Goal: Check status: Check status

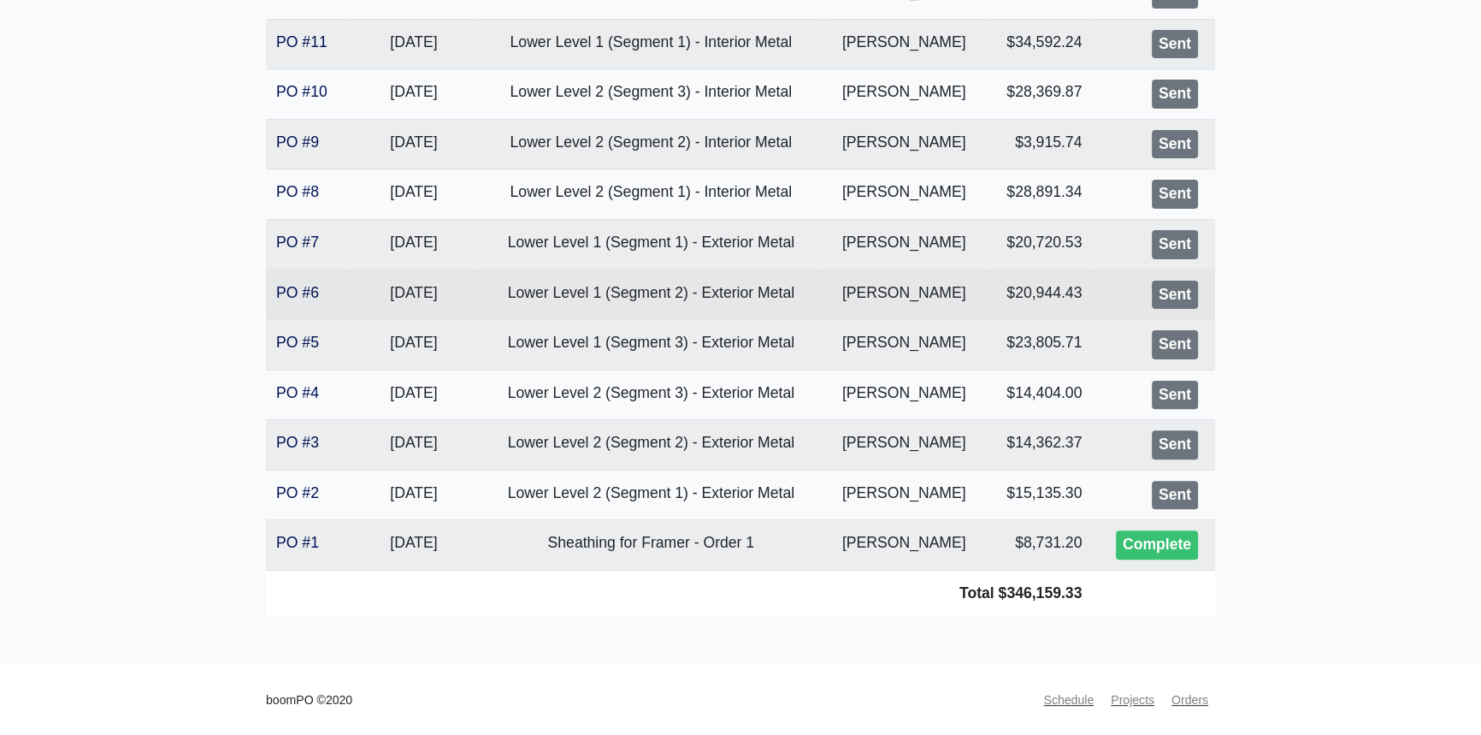
scroll to position [555, 0]
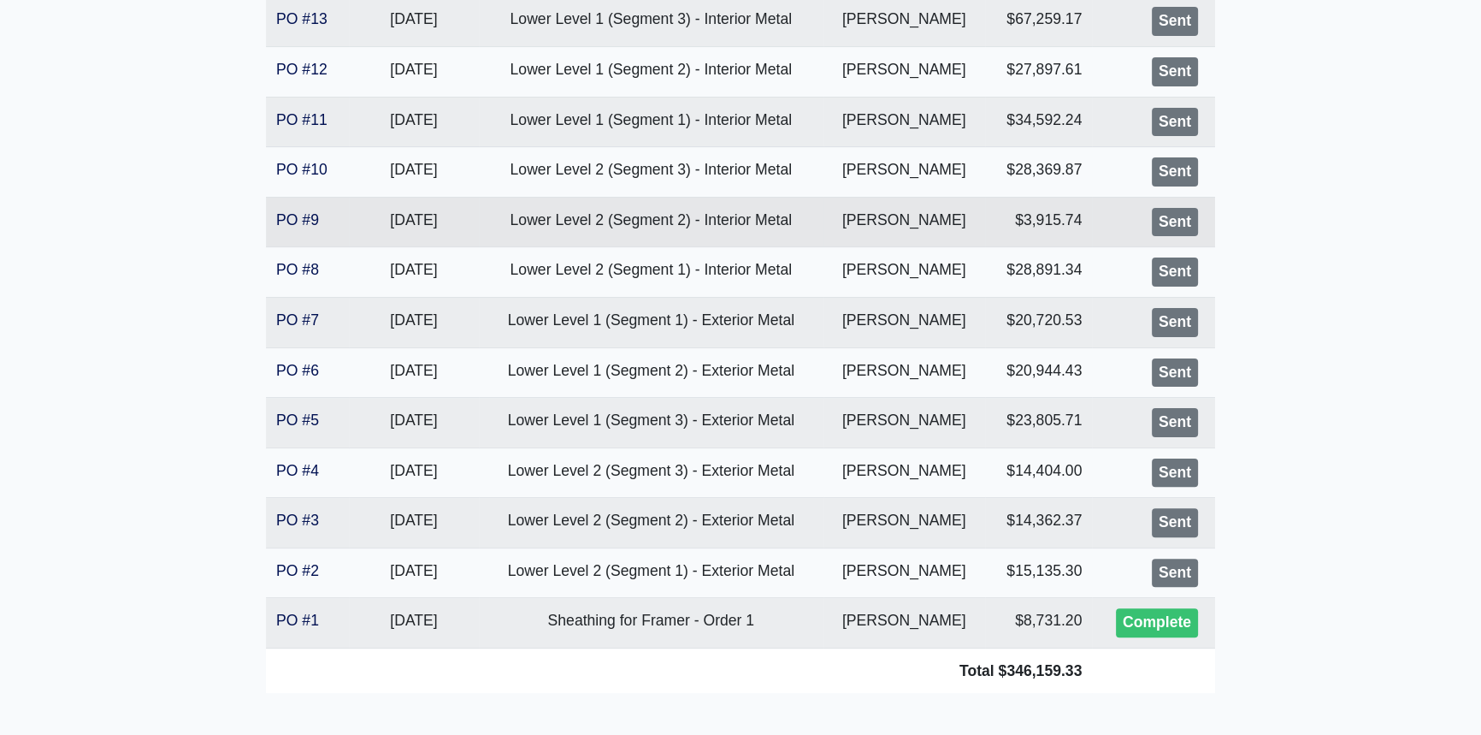
click at [308, 227] on td "PO #9" at bounding box center [307, 222] width 83 height 50
click at [308, 215] on link "PO #9" at bounding box center [297, 219] width 43 height 17
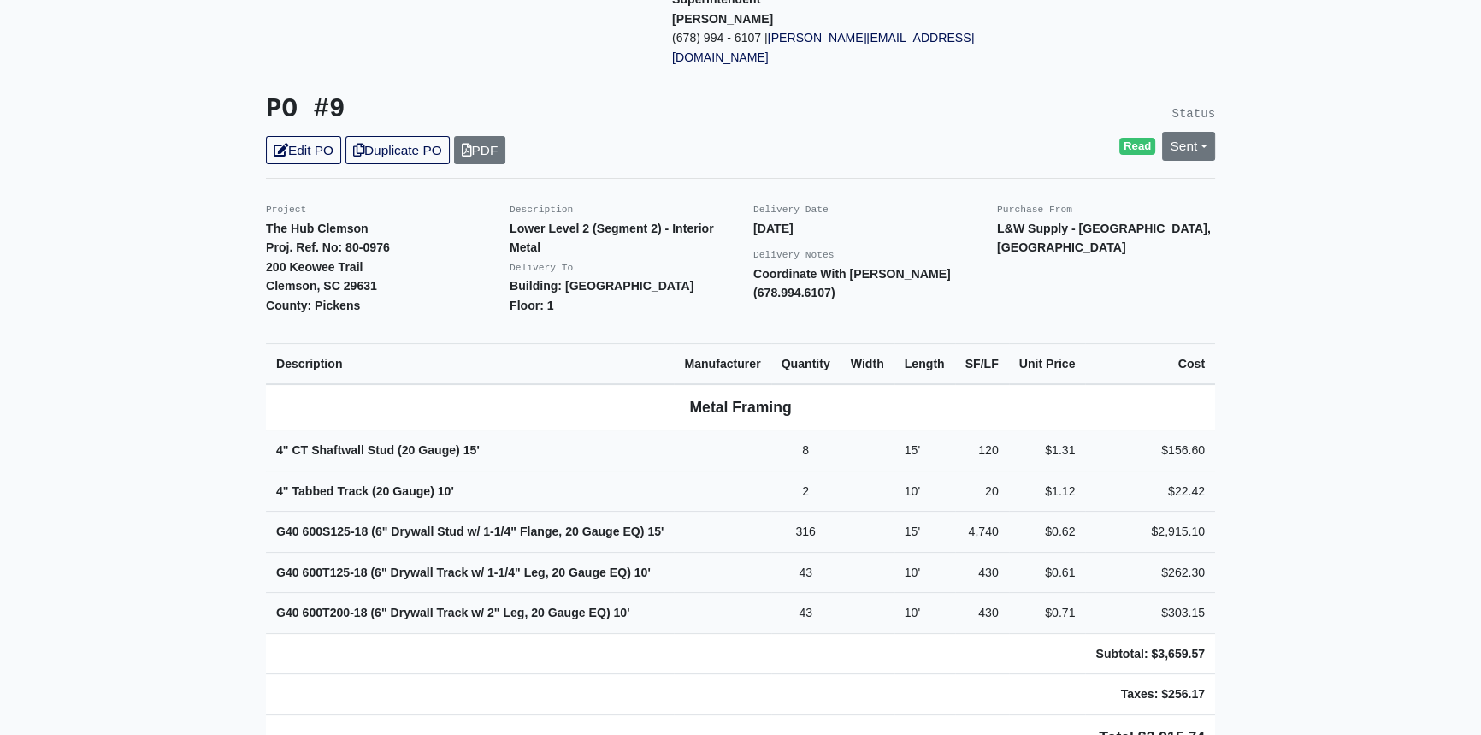
scroll to position [77, 0]
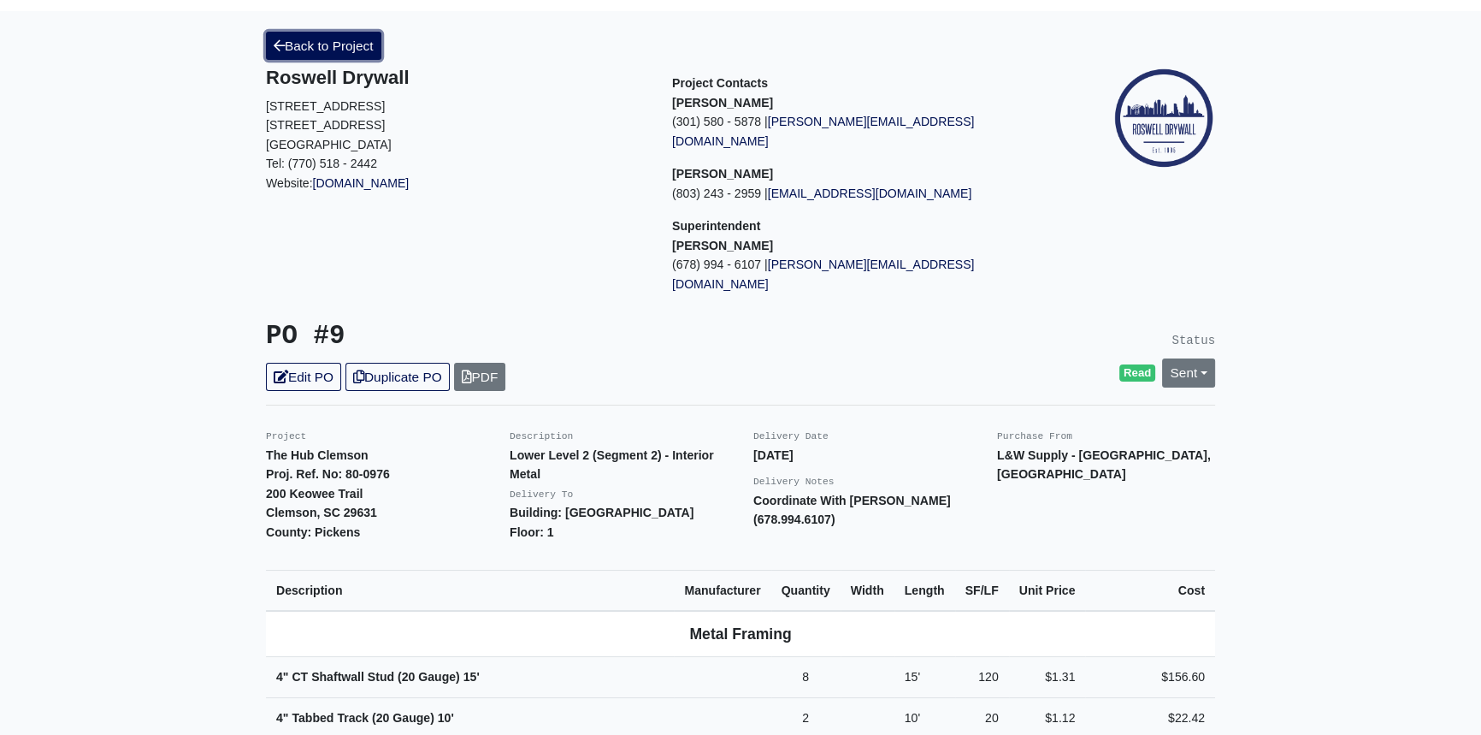
click at [307, 45] on link "Back to Project" at bounding box center [323, 46] width 115 height 28
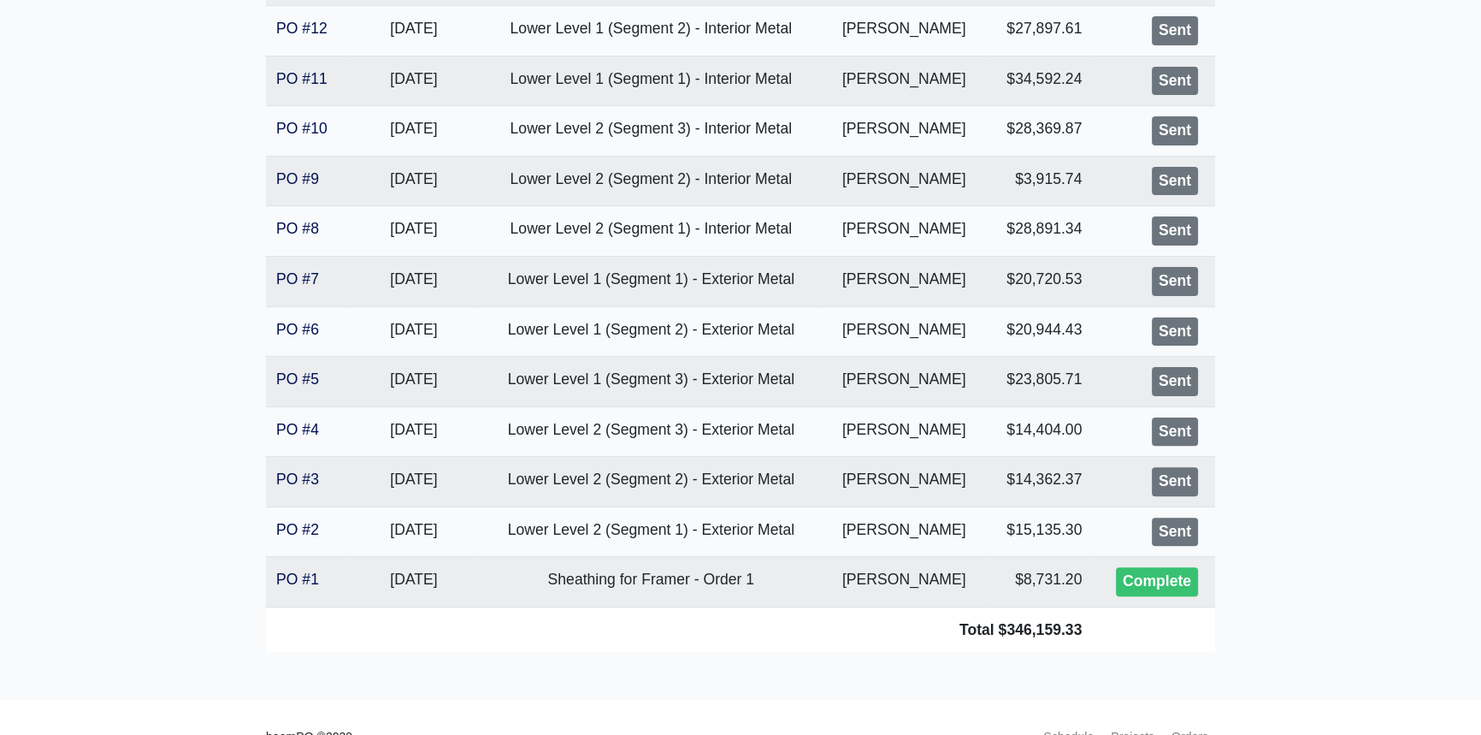
scroll to position [622, 0]
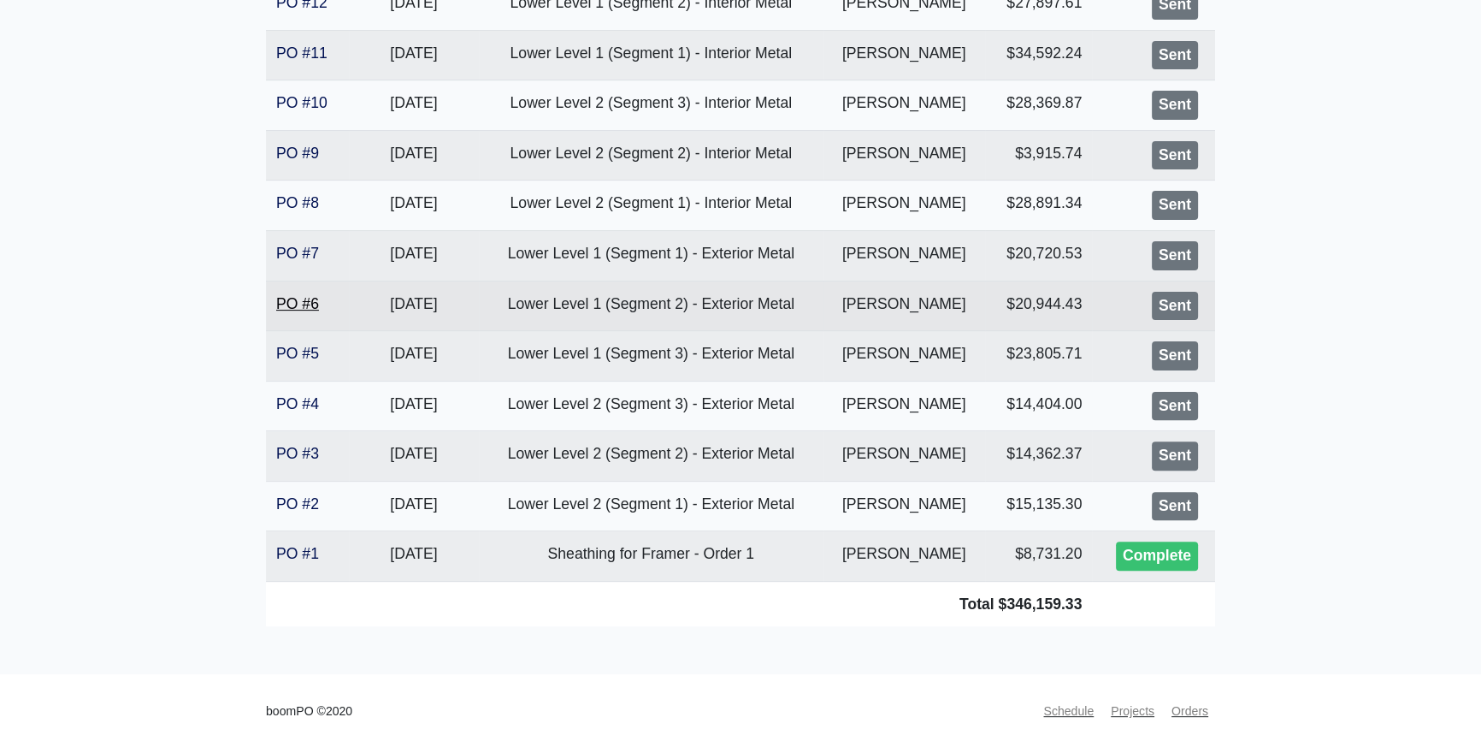
click at [291, 303] on link "PO #6" at bounding box center [297, 303] width 43 height 17
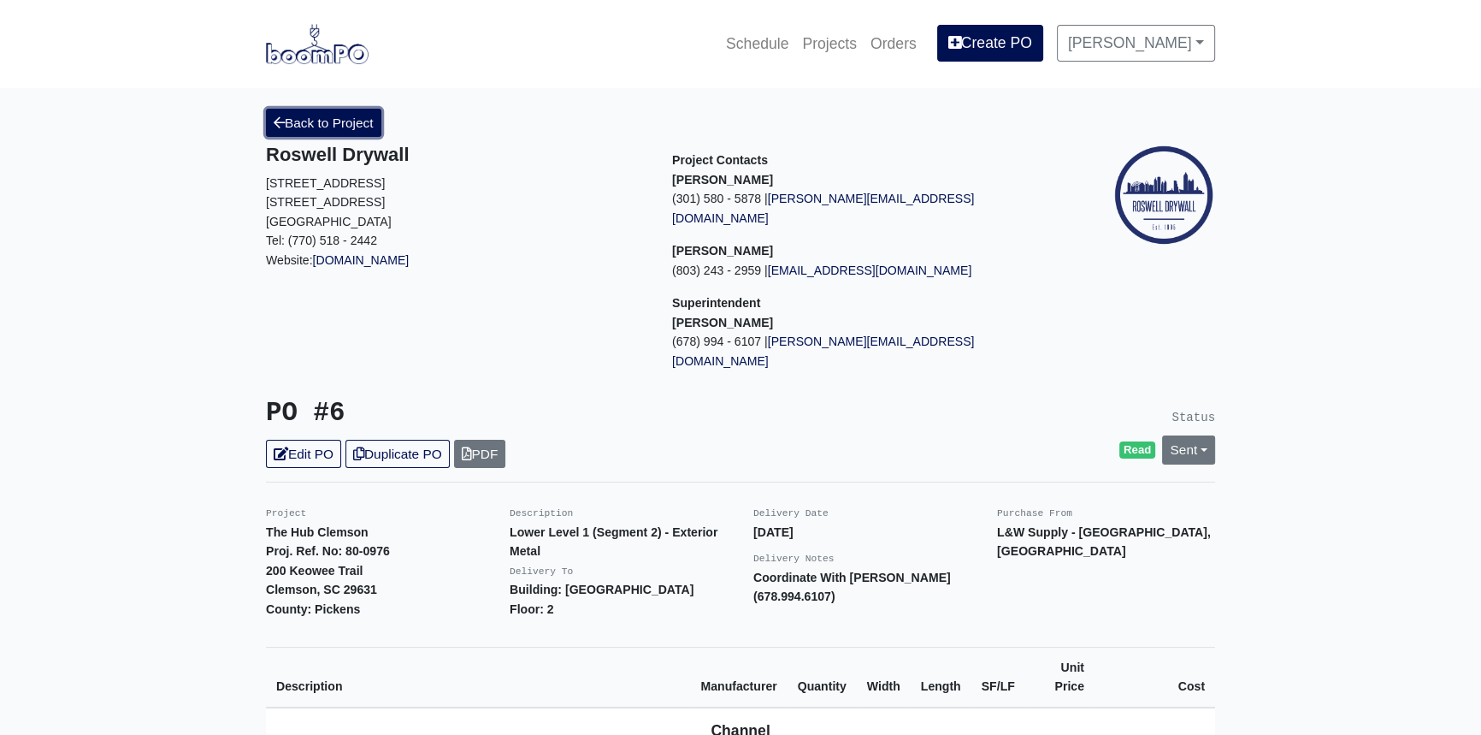
click at [327, 119] on link "Back to Project" at bounding box center [323, 123] width 115 height 28
